Goal: Task Accomplishment & Management: Manage account settings

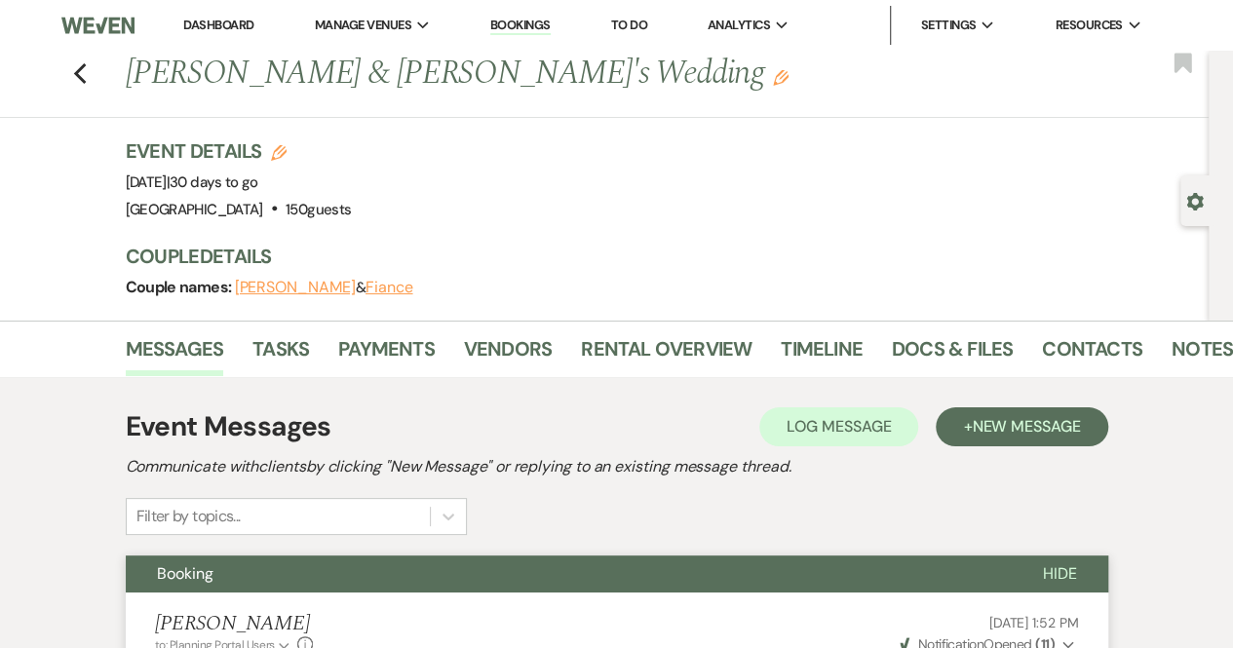
drag, startPoint x: 237, startPoint y: 24, endPoint x: 528, endPoint y: 22, distance: 291.5
click at [237, 24] on link "Dashboard" at bounding box center [218, 25] width 70 height 17
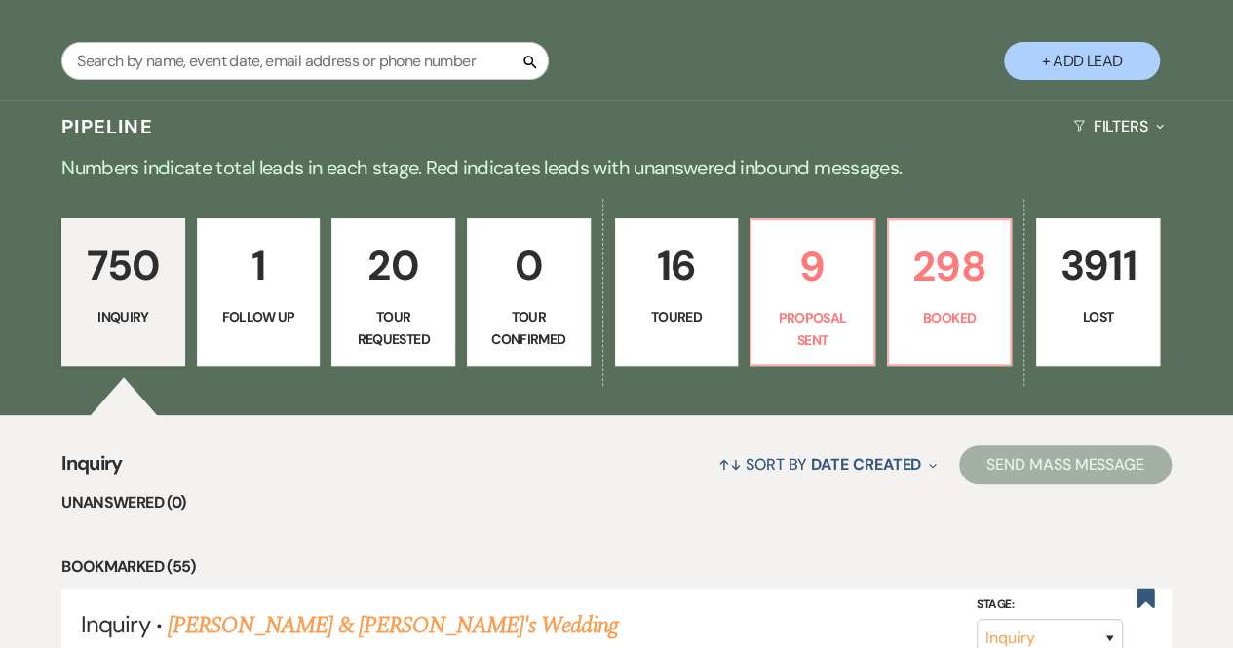
scroll to position [337, 0]
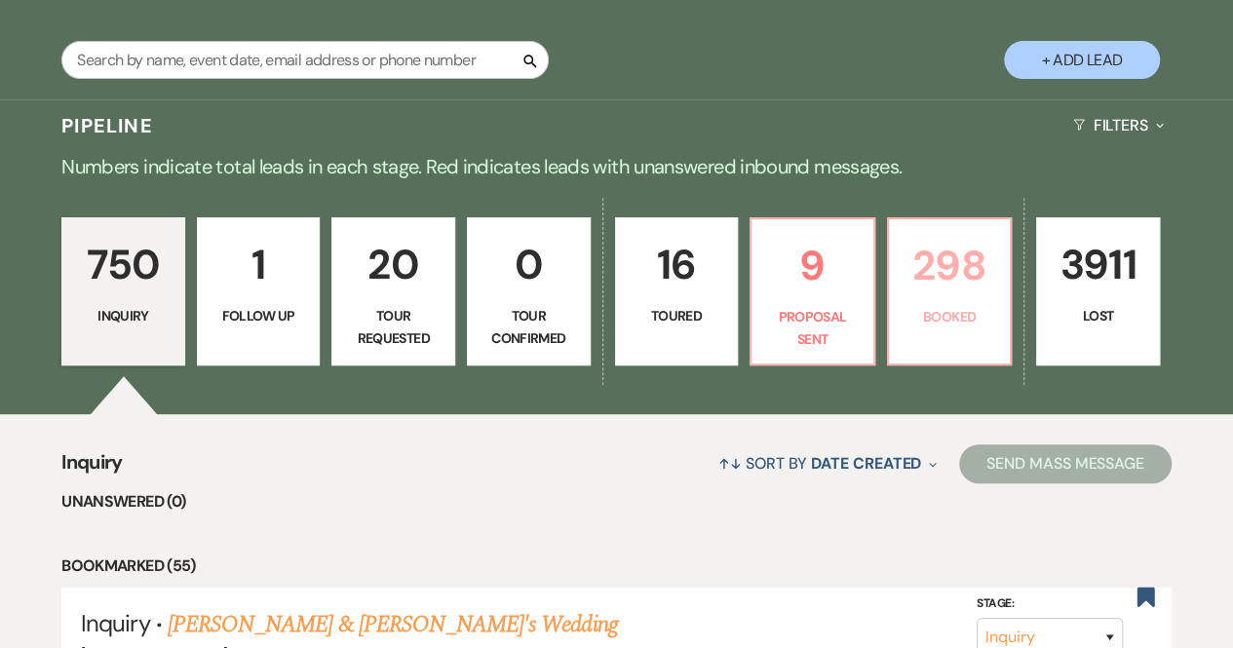
click at [961, 321] on p "Booked" at bounding box center [950, 316] width 98 height 21
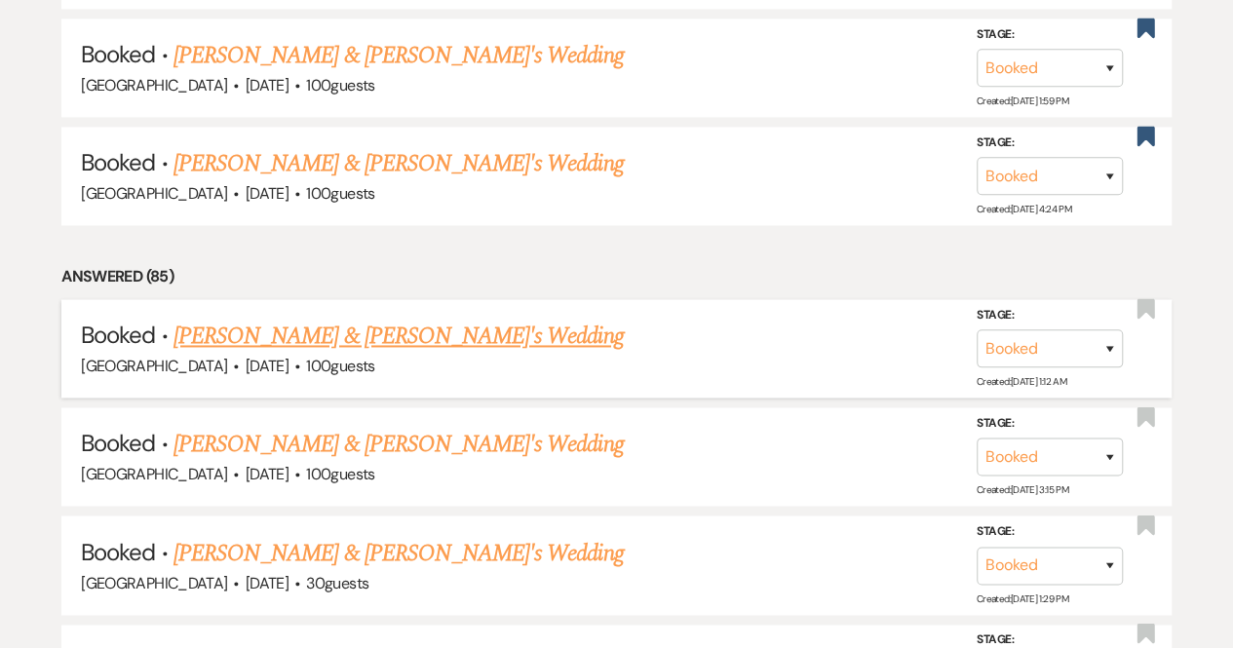
scroll to position [1342, 0]
click at [367, 339] on link "[PERSON_NAME] & [PERSON_NAME]'s Wedding" at bounding box center [399, 335] width 450 height 35
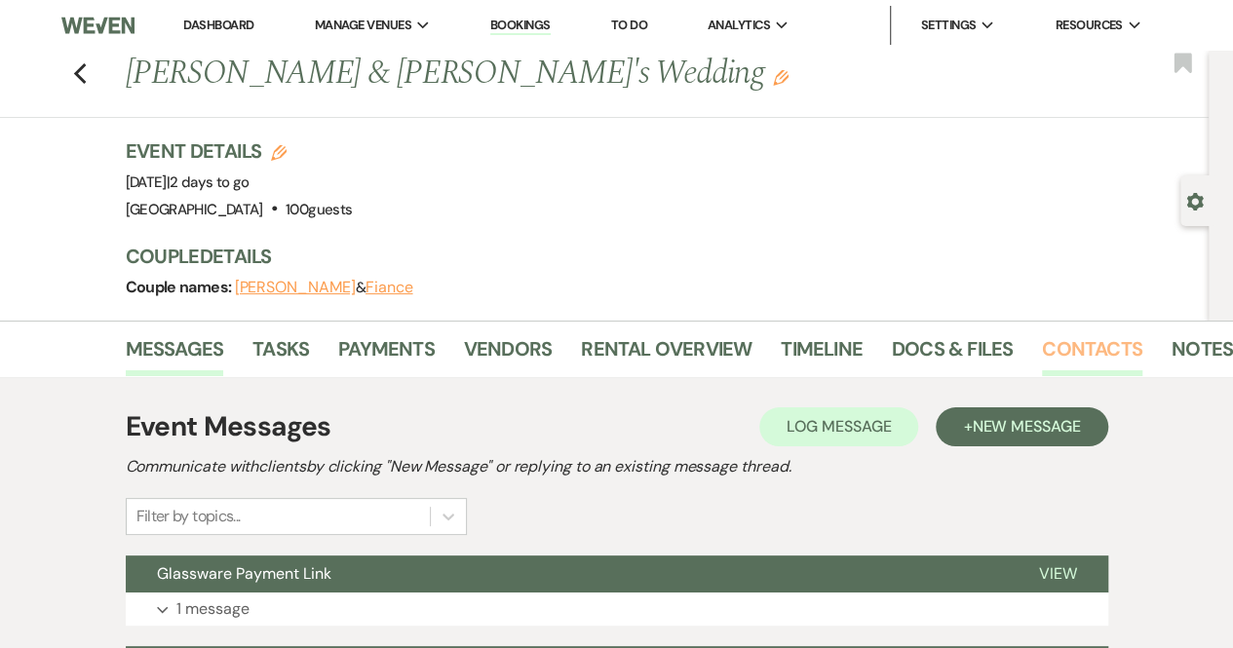
click at [1069, 357] on link "Contacts" at bounding box center [1092, 354] width 100 height 43
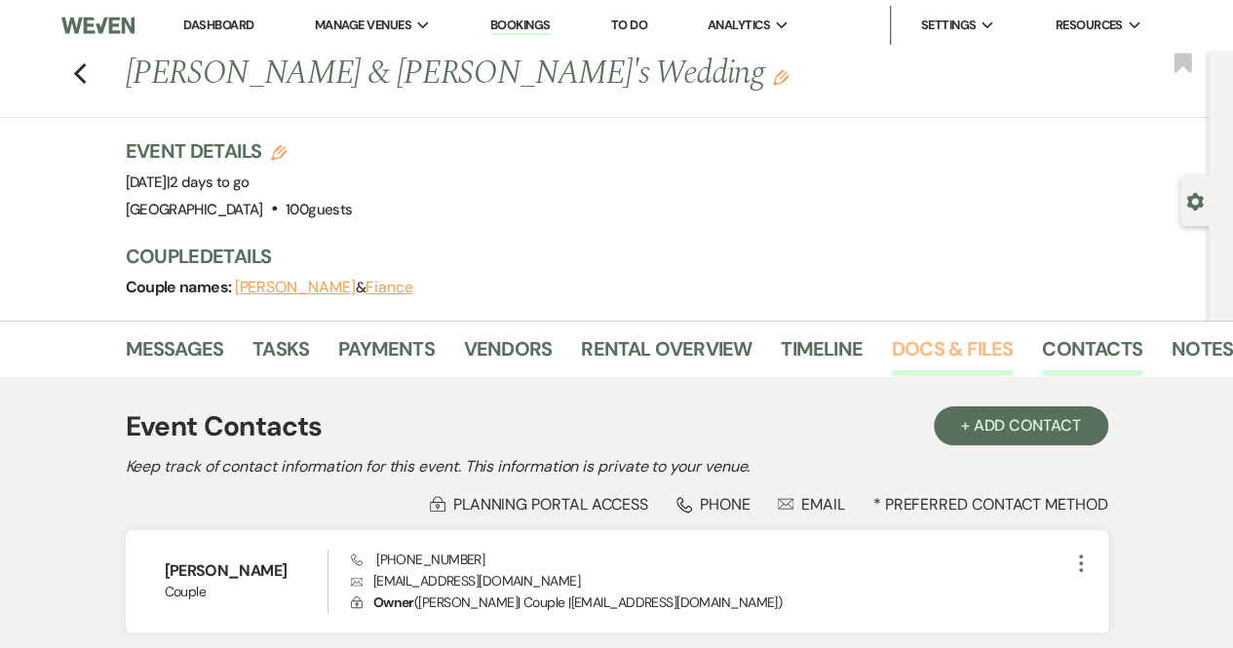
click at [986, 336] on link "Docs & Files" at bounding box center [952, 354] width 121 height 43
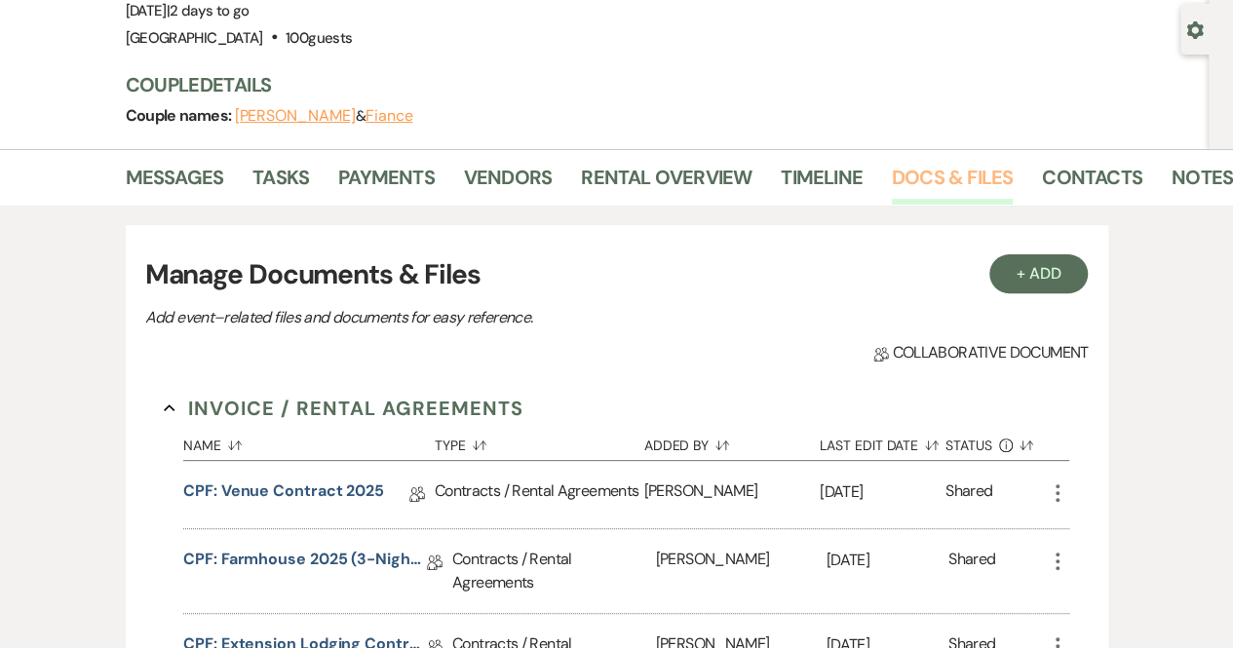
scroll to position [173, 0]
click at [306, 487] on link "CPF: Venue Contract 2025" at bounding box center [283, 494] width 201 height 30
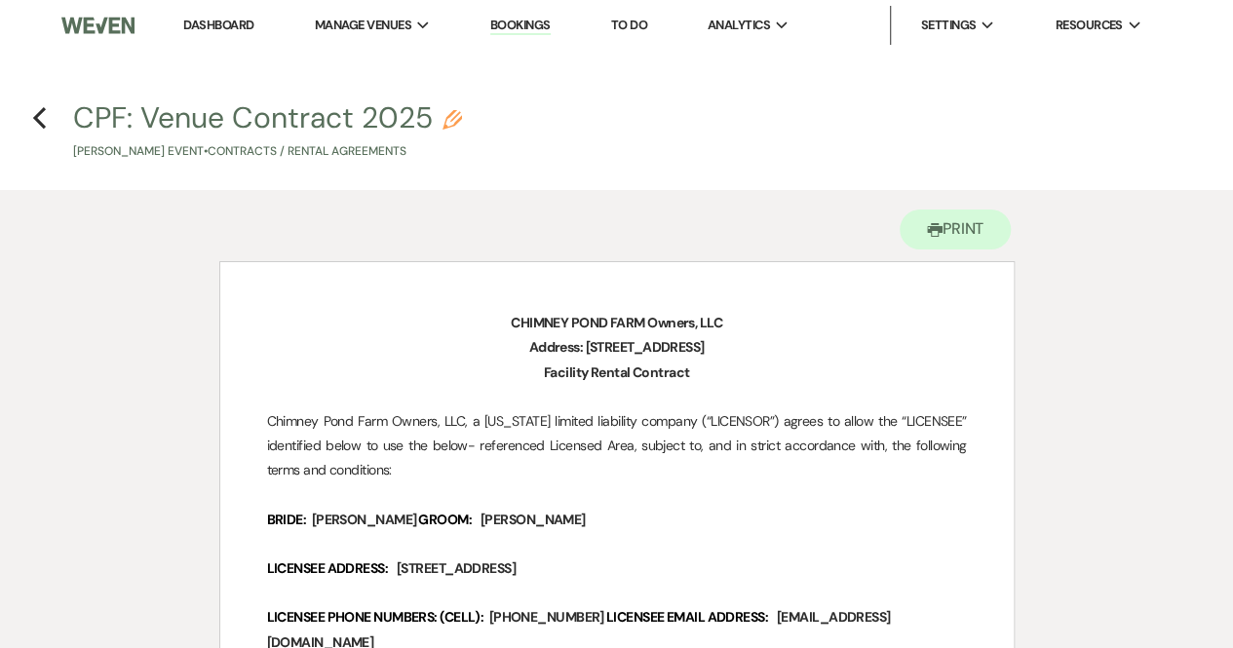
click at [541, 25] on link "Bookings" at bounding box center [520, 26] width 60 height 19
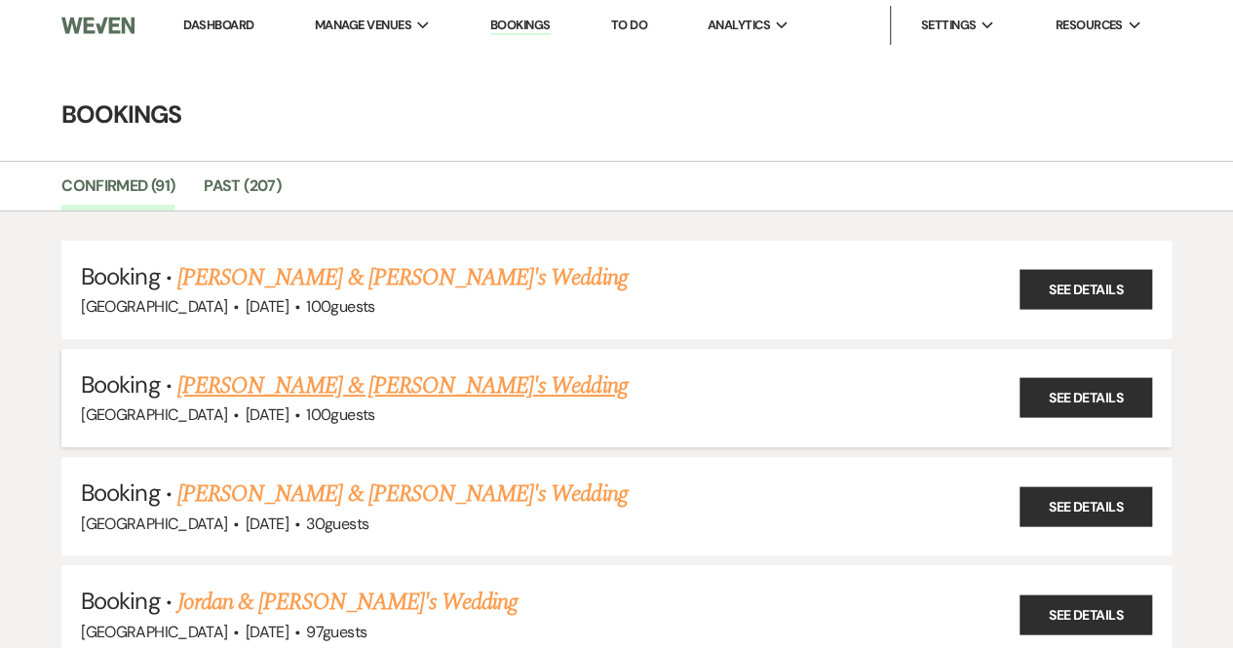
click at [312, 386] on link "[PERSON_NAME] & [PERSON_NAME]'s Wedding" at bounding box center [402, 386] width 450 height 35
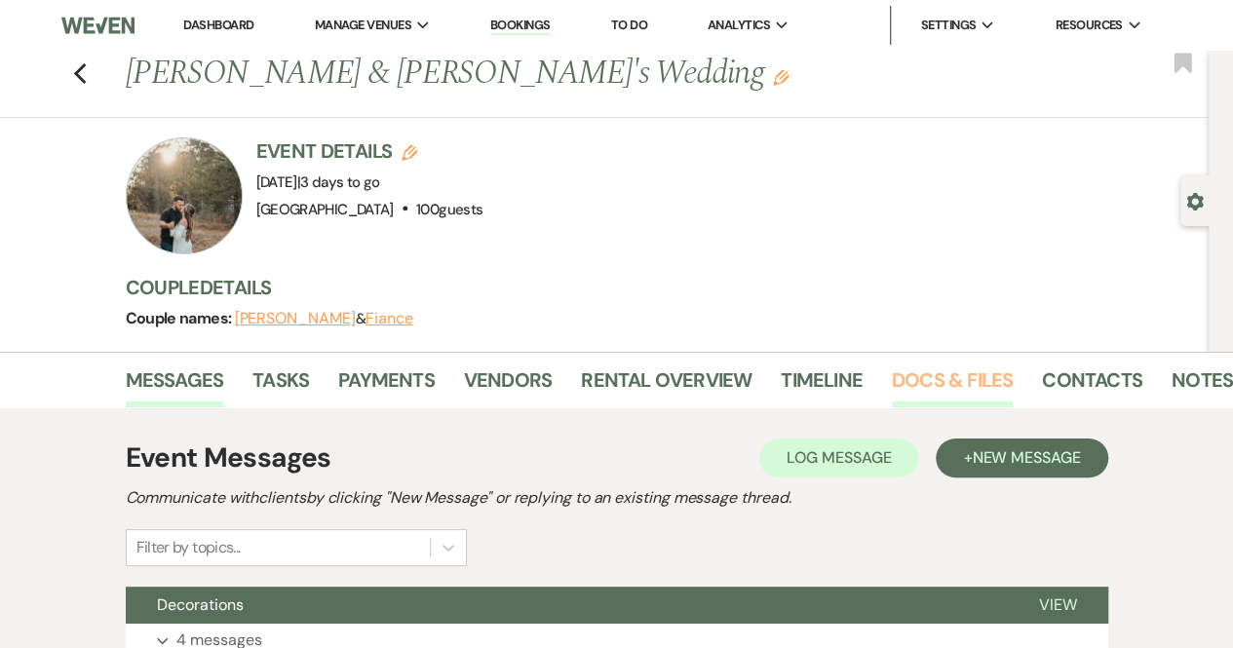
click at [909, 375] on link "Docs & Files" at bounding box center [952, 386] width 121 height 43
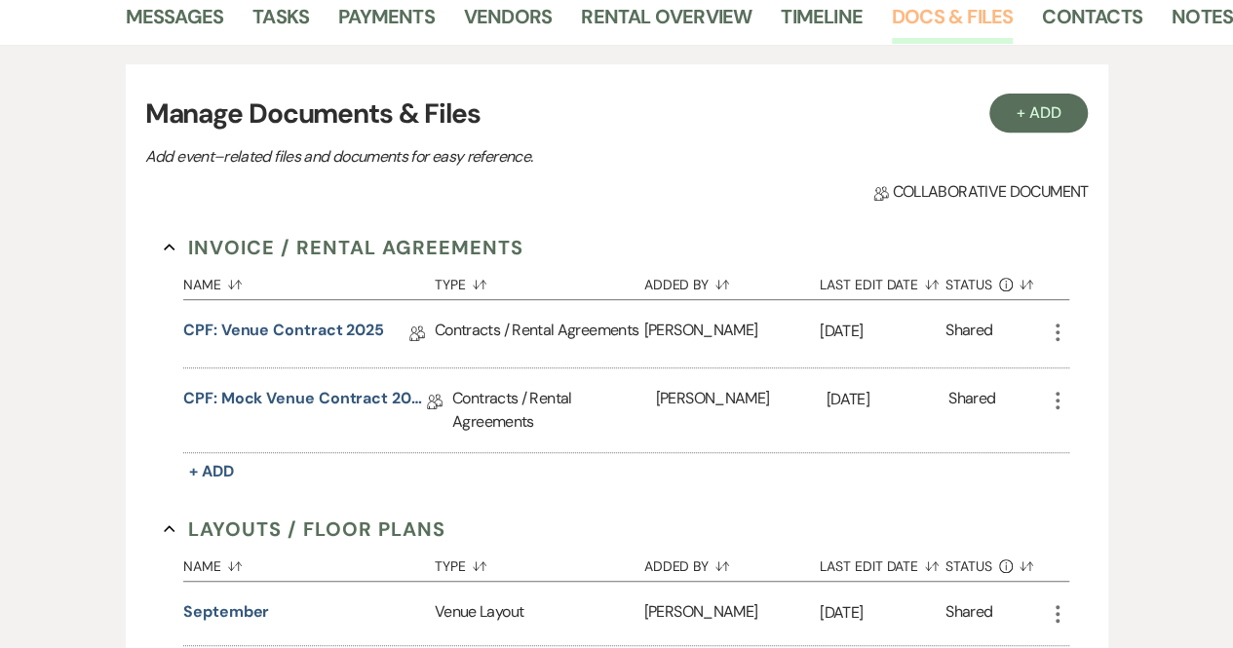
scroll to position [365, 0]
click at [357, 332] on link "CPF: Venue Contract 2025" at bounding box center [283, 333] width 201 height 30
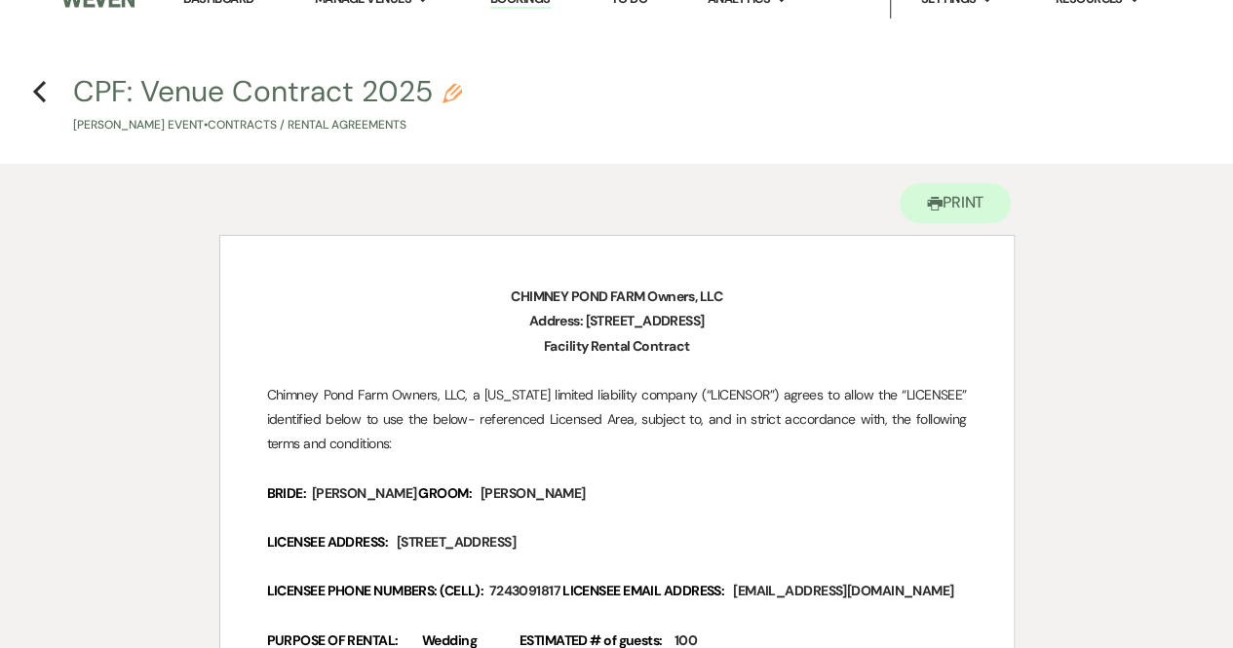
scroll to position [27, 0]
